Goal: Navigation & Orientation: Find specific page/section

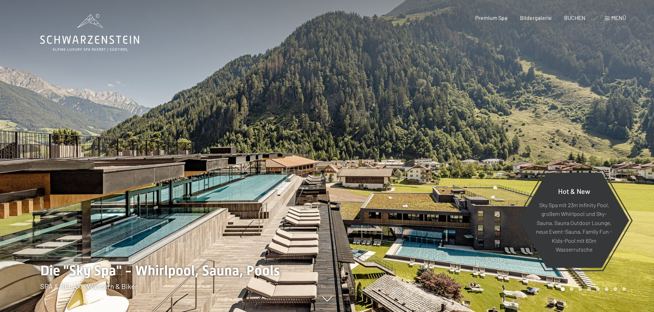
click at [621, 19] on span "Menü" at bounding box center [618, 17] width 15 height 7
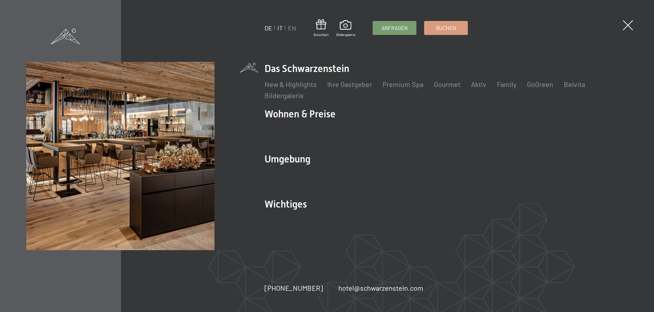
click at [280, 26] on link "IT" at bounding box center [279, 28] width 5 height 8
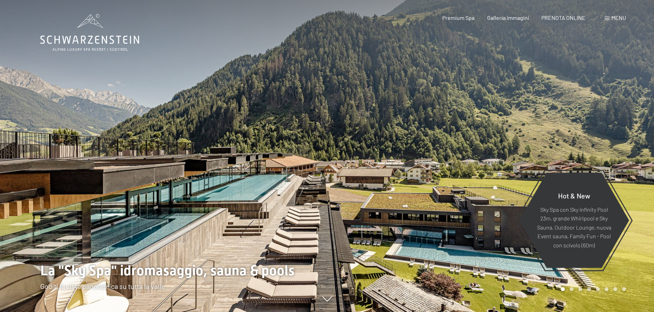
click at [610, 17] on div "Menu" at bounding box center [614, 18] width 21 height 8
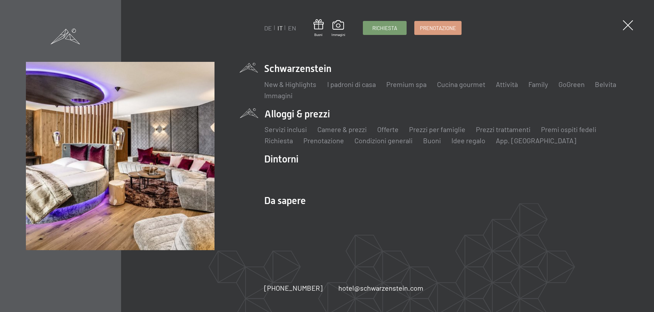
click at [290, 115] on li "Alloggi & prezzi Servizi inclusi Camere & prezzi Lista Offerte Lista Prezzi per…" at bounding box center [445, 126] width 363 height 38
click at [330, 132] on link "Camere & prezzi" at bounding box center [341, 129] width 49 height 8
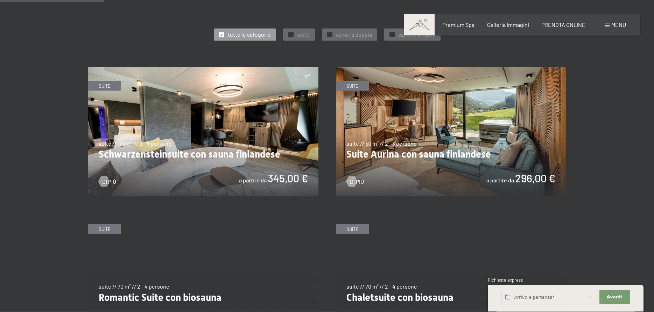
scroll to position [357, 0]
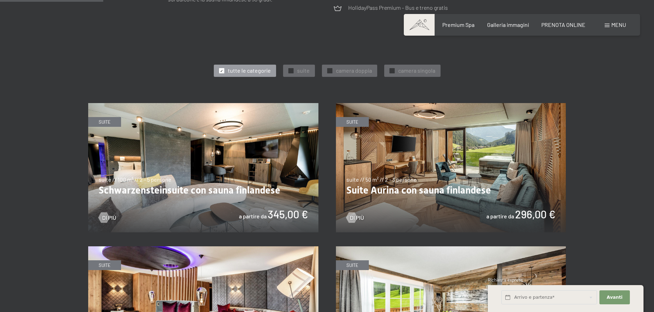
click at [213, 174] on img at bounding box center [203, 167] width 230 height 129
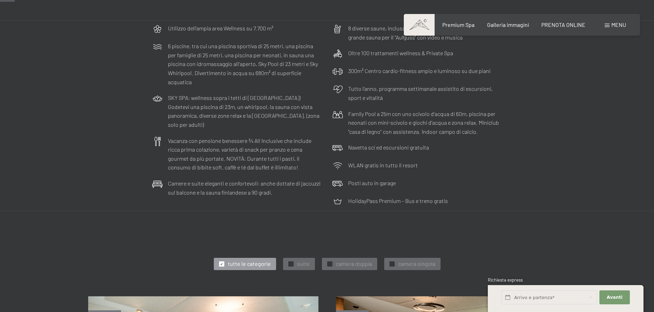
scroll to position [0, 0]
